Goal: Transaction & Acquisition: Purchase product/service

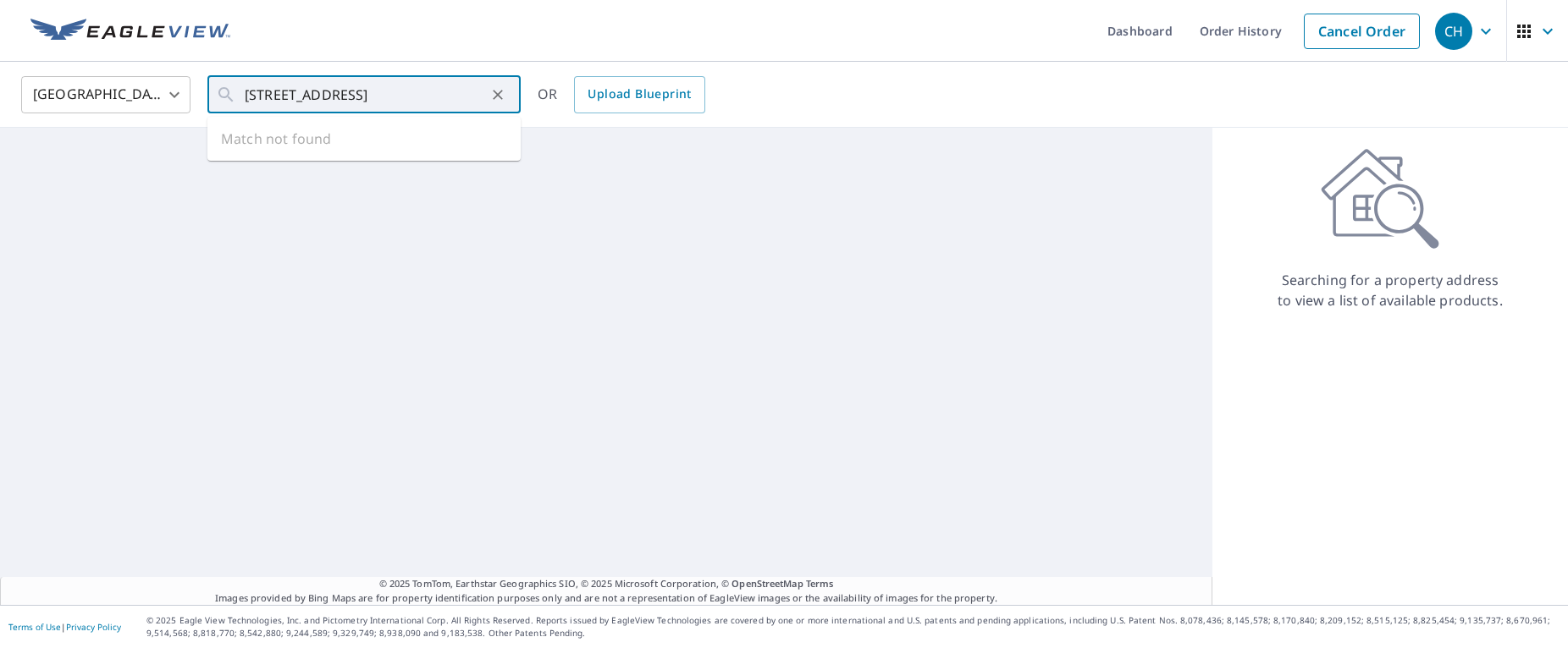
type input "[STREET_ADDRESS]"
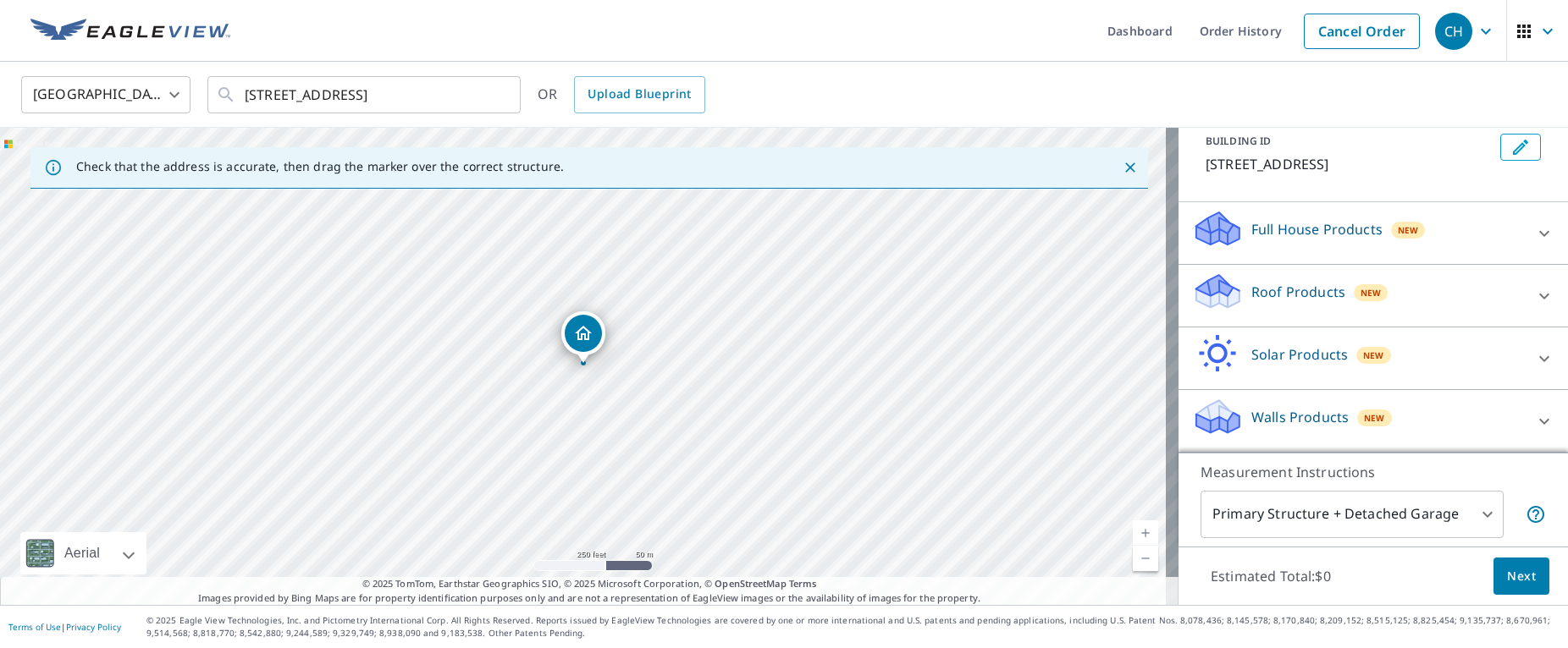
click at [1288, 416] on p "Walls Products" at bounding box center [1299, 418] width 97 height 21
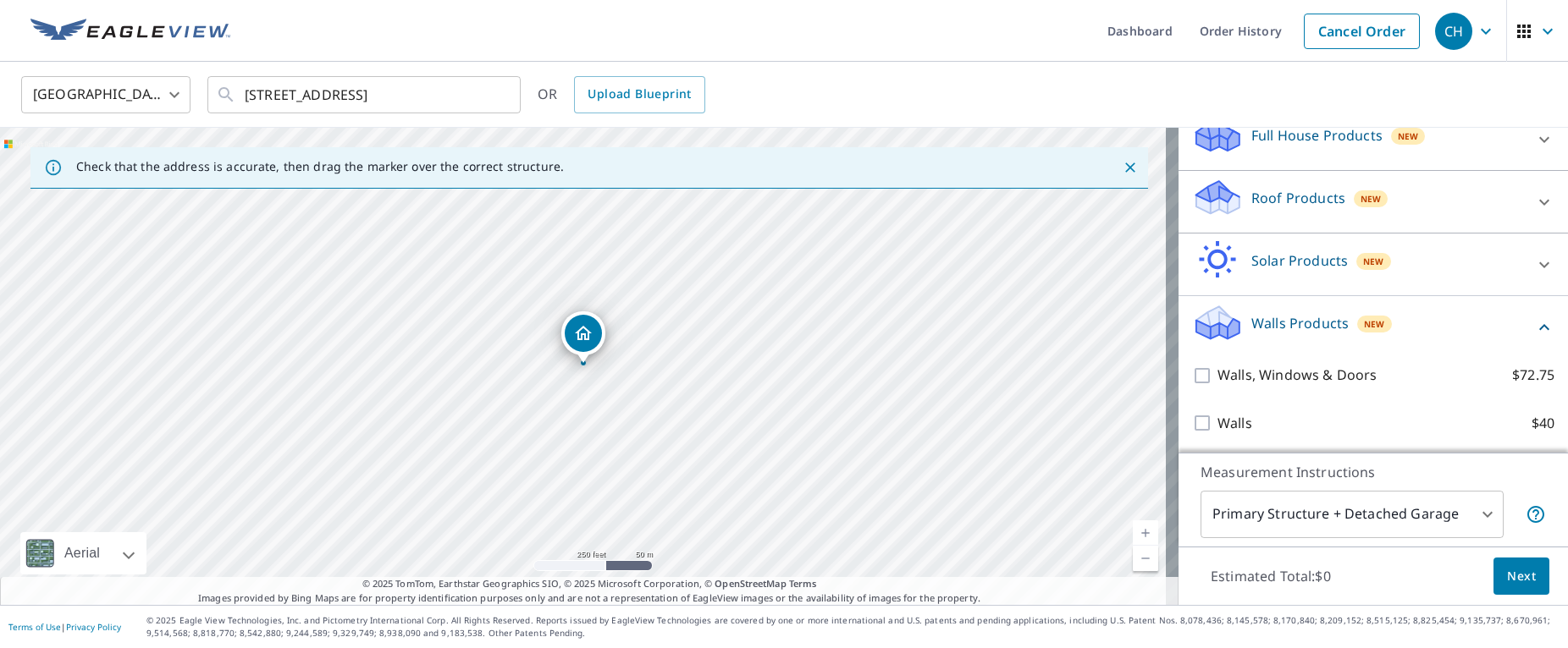
scroll to position [195, 0]
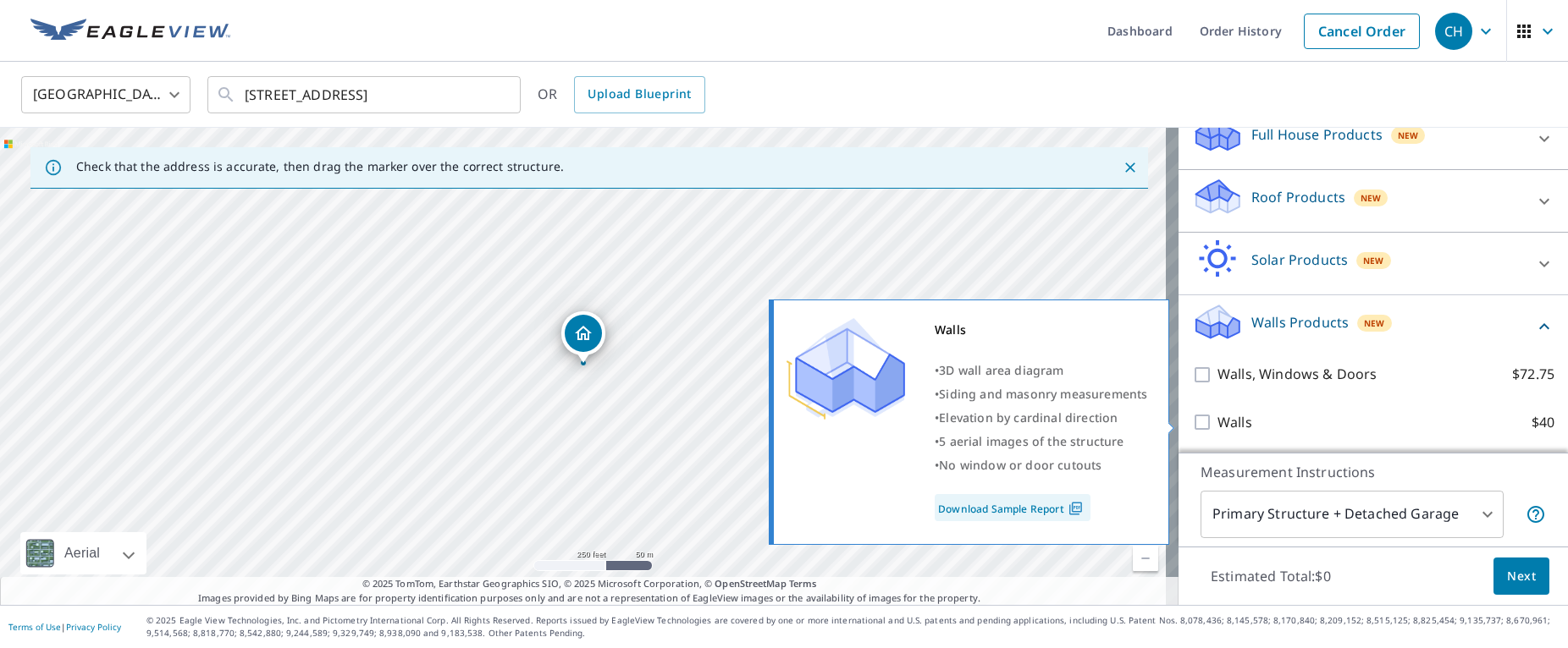
click at [1191, 415] on input "Walls $40" at bounding box center [1204, 423] width 26 height 21
checkbox input "true"
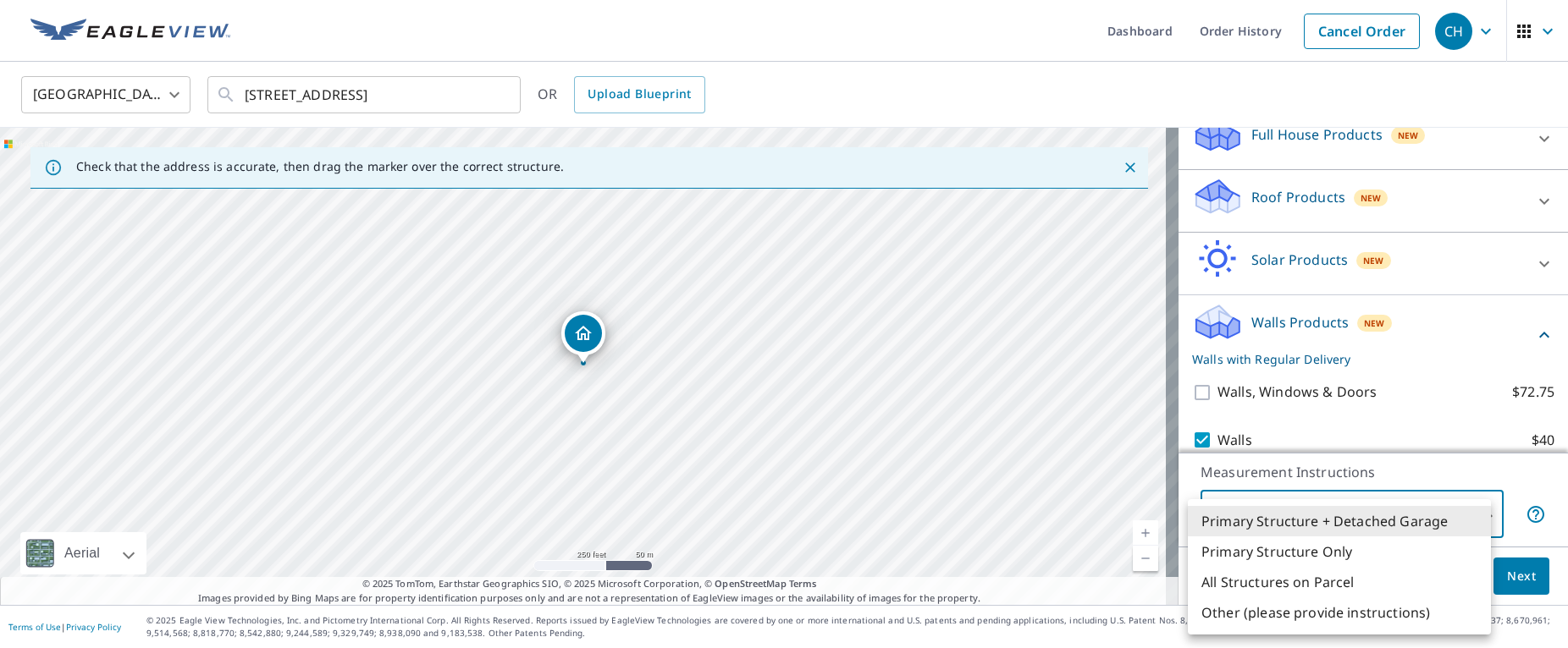
click at [1277, 515] on body "CH CH Dashboard Order History Cancel Order CH [GEOGRAPHIC_DATA] [GEOGRAPHIC_DAT…" at bounding box center [784, 324] width 1568 height 648
click at [1275, 546] on li "Primary Structure Only" at bounding box center [1339, 551] width 303 height 30
type input "2"
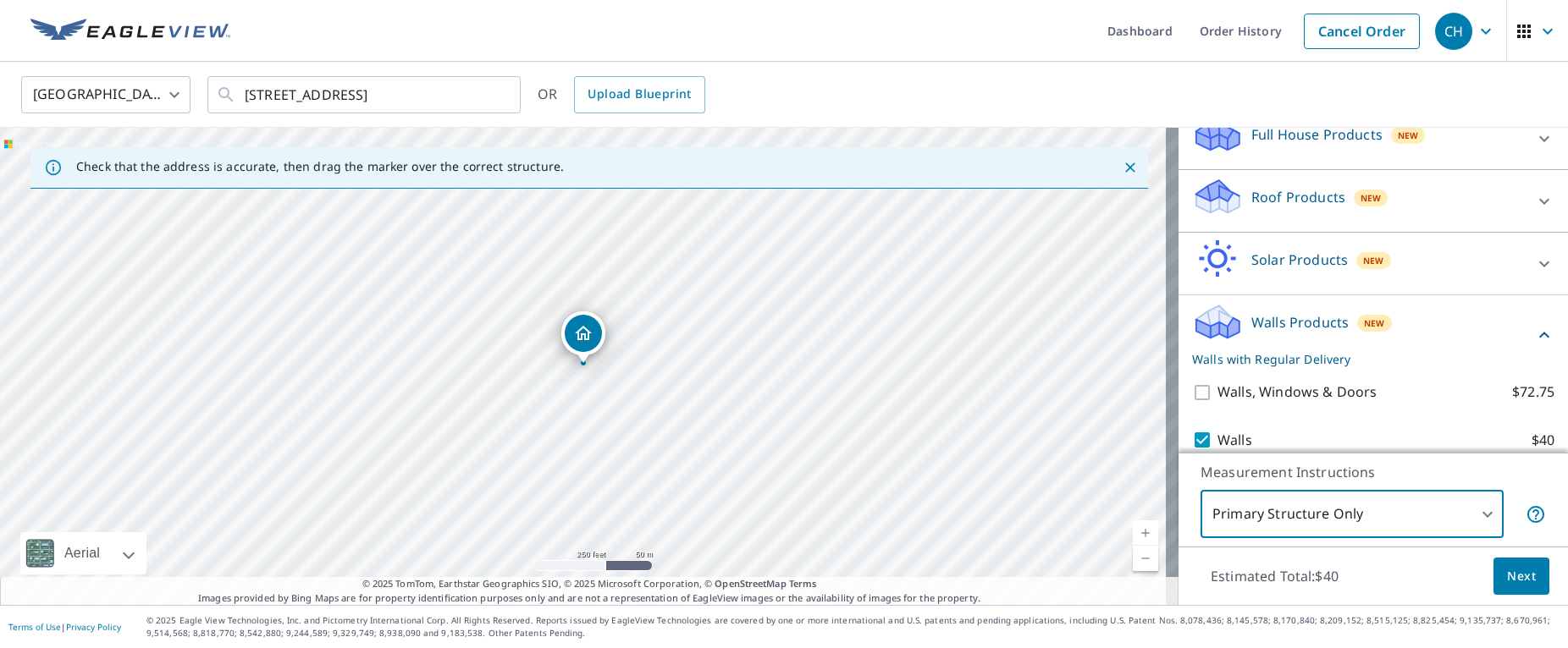
click at [1516, 583] on span "Next" at bounding box center [1521, 577] width 28 height 21
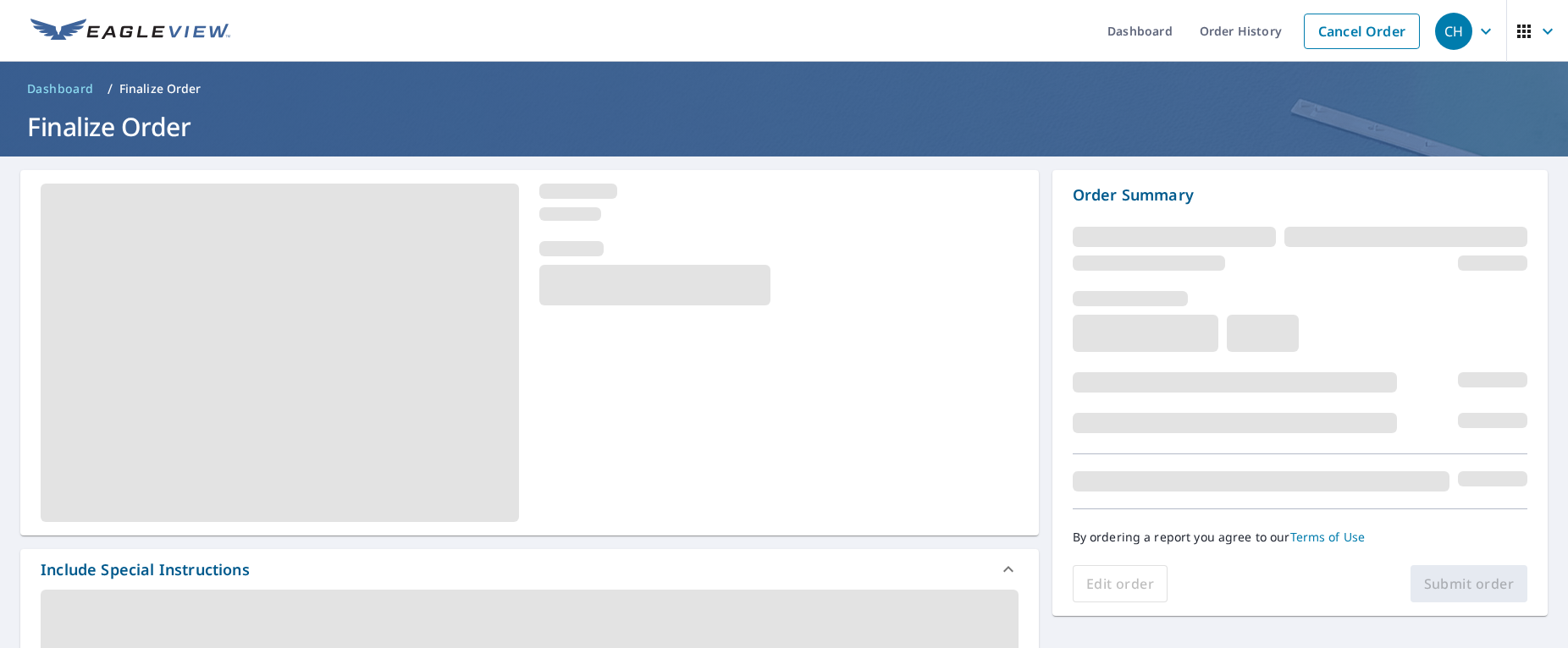
scroll to position [350, 0]
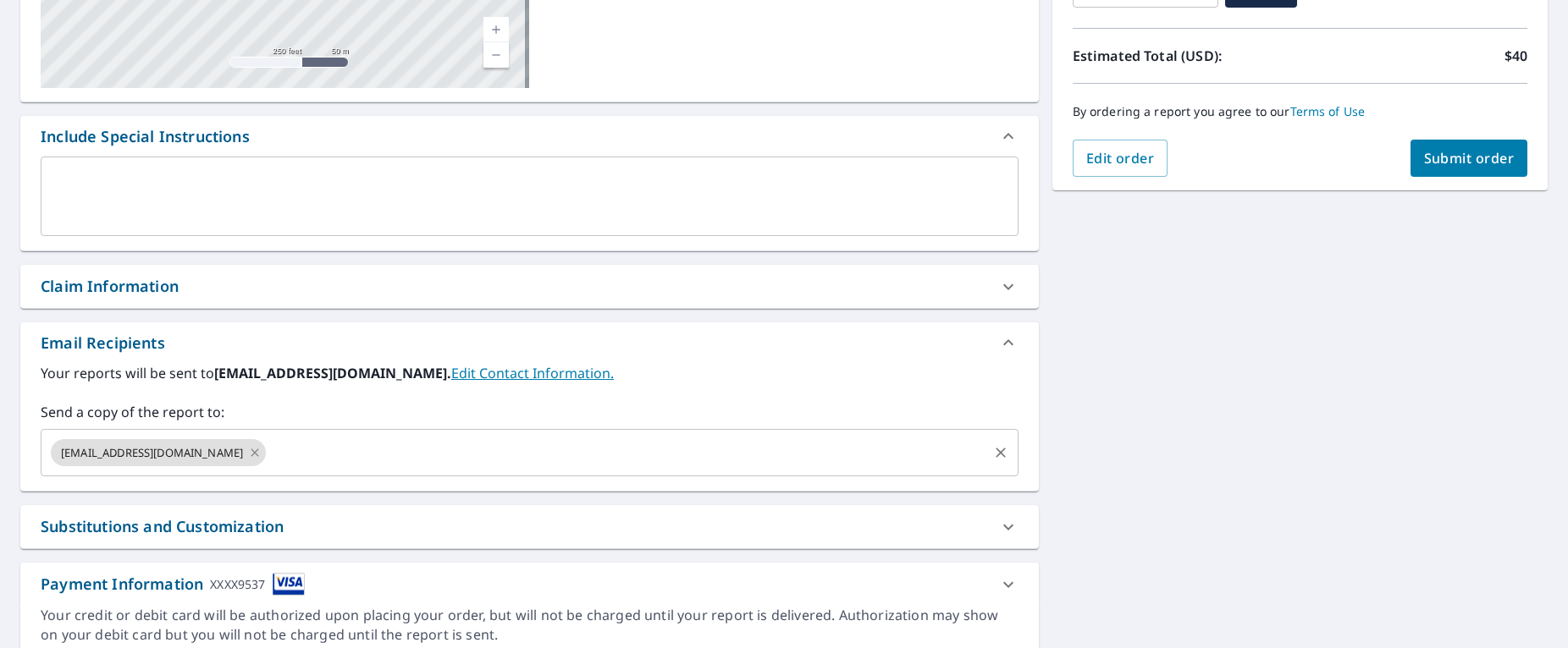
click at [248, 452] on icon at bounding box center [255, 453] width 14 height 19
click at [268, 452] on input "text" at bounding box center [626, 452] width 716 height 32
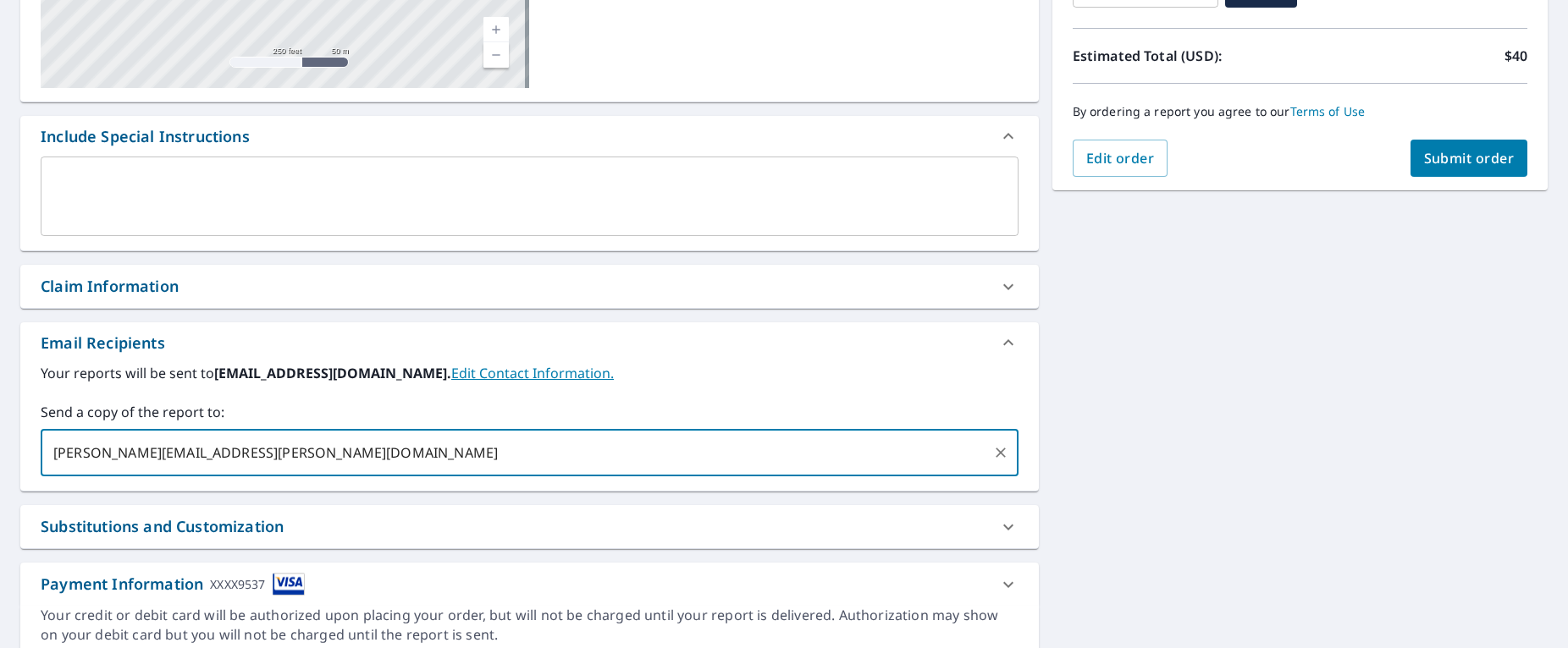
type input "[PERSON_NAME][EMAIL_ADDRESS][PERSON_NAME][DOMAIN_NAME]"
click at [1345, 306] on div "**********" at bounding box center [784, 239] width 1568 height 865
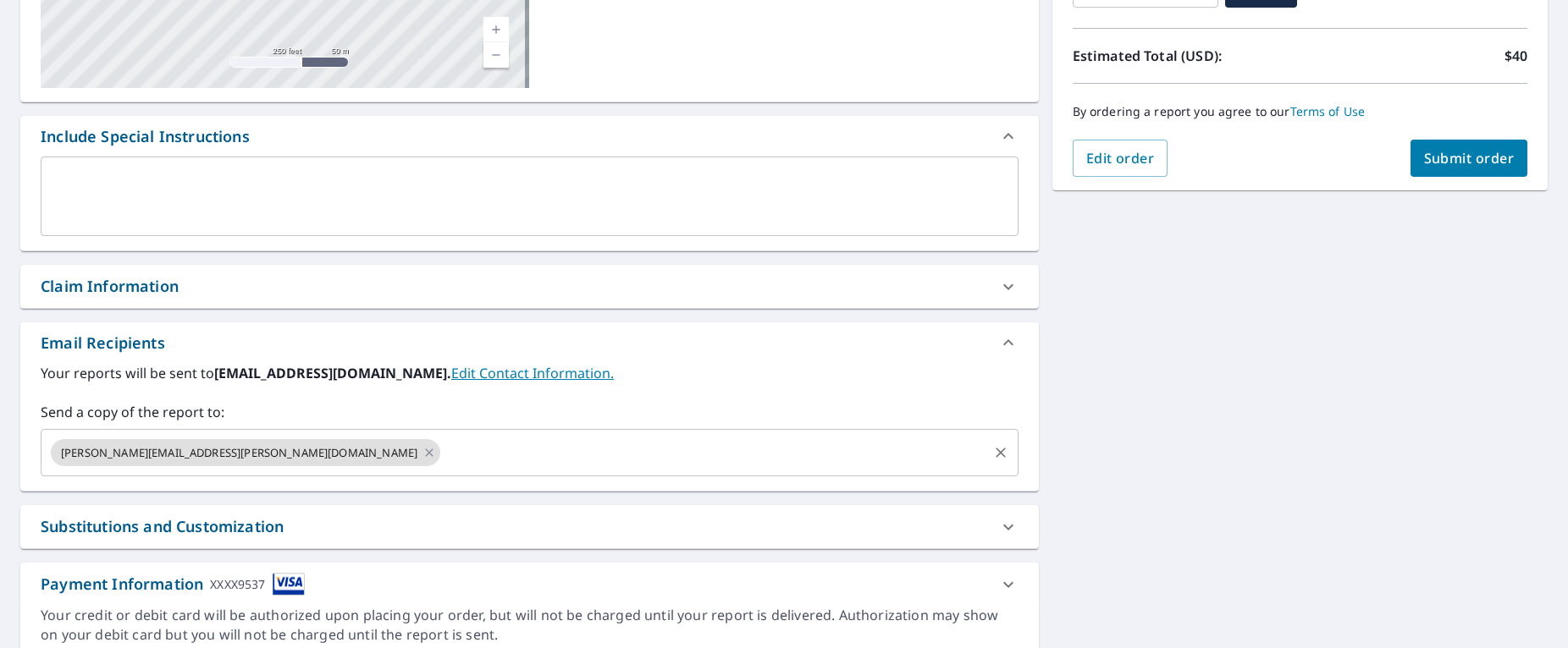
drag, startPoint x: 1455, startPoint y: 129, endPoint x: 1466, endPoint y: 168, distance: 40.5
click at [1455, 129] on div "By ordering a report you agree to our Terms of Use" at bounding box center [1300, 111] width 455 height 56
click at [1467, 170] on button "Submit order" at bounding box center [1469, 157] width 118 height 37
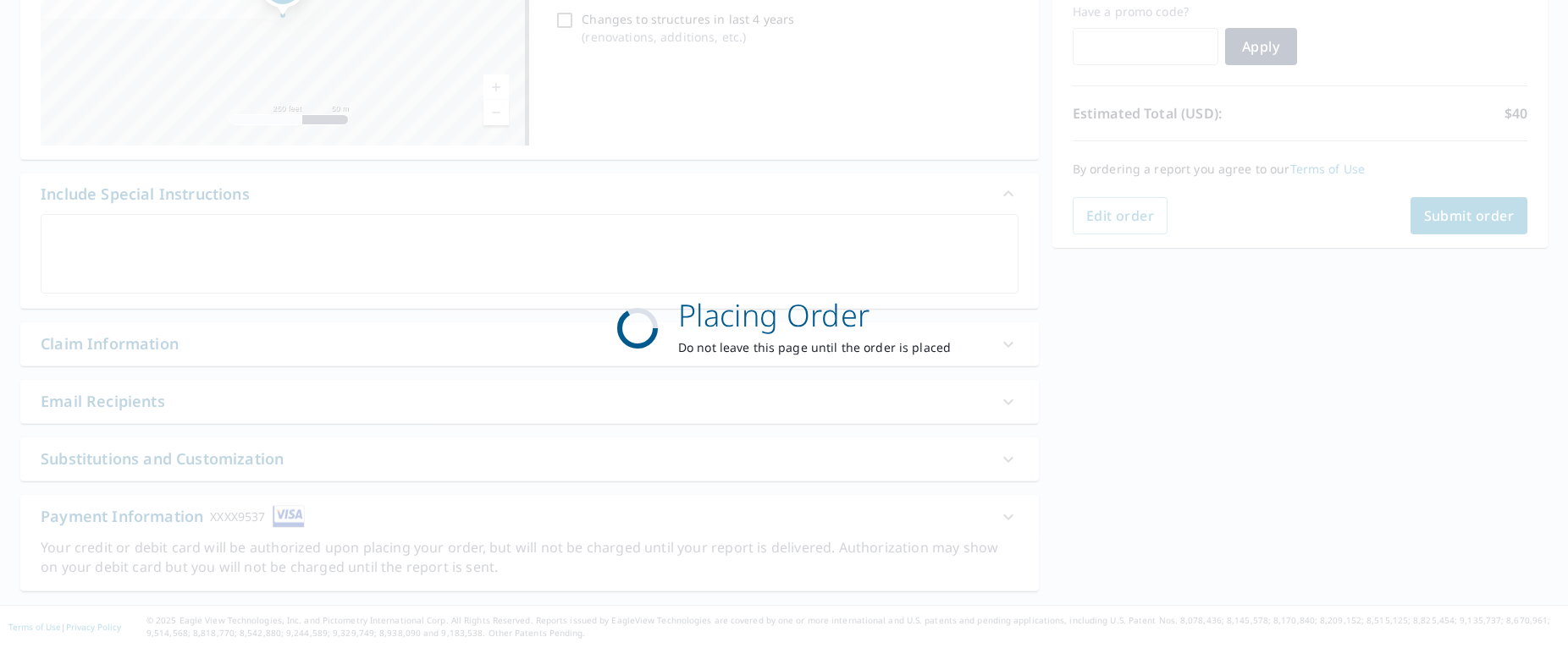
scroll to position [292, 0]
